Goal: Task Accomplishment & Management: Use online tool/utility

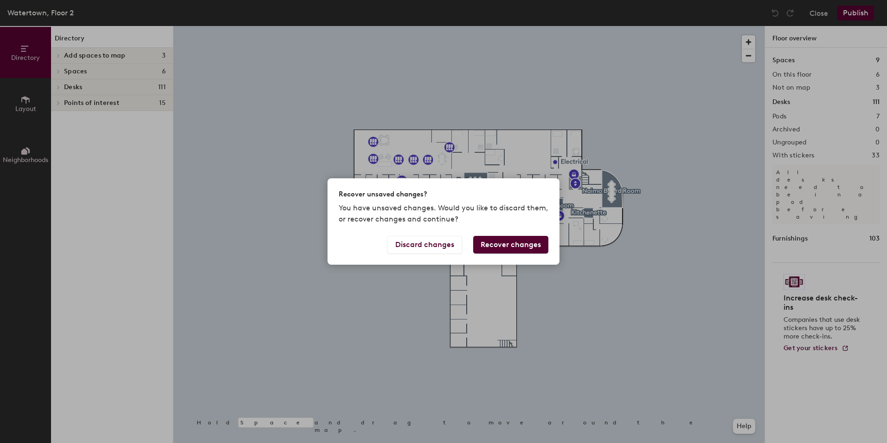
click at [520, 244] on button "Recover changes" at bounding box center [510, 245] width 75 height 18
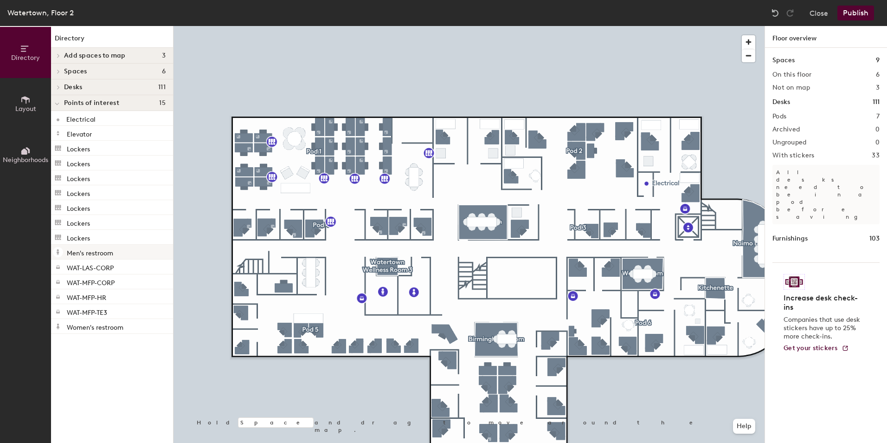
click at [531, 26] on div at bounding box center [469, 26] width 591 height 0
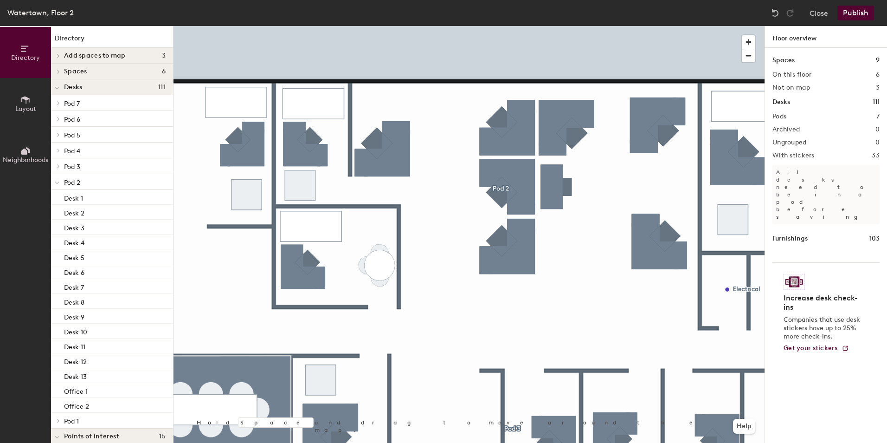
click at [854, 11] on button "Publish" at bounding box center [855, 13] width 37 height 15
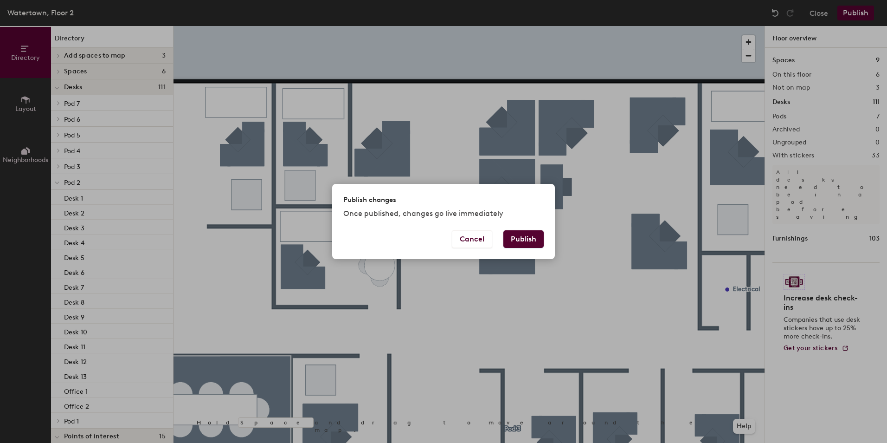
click at [532, 234] on button "Publish" at bounding box center [523, 239] width 40 height 18
